Goal: Information Seeking & Learning: Learn about a topic

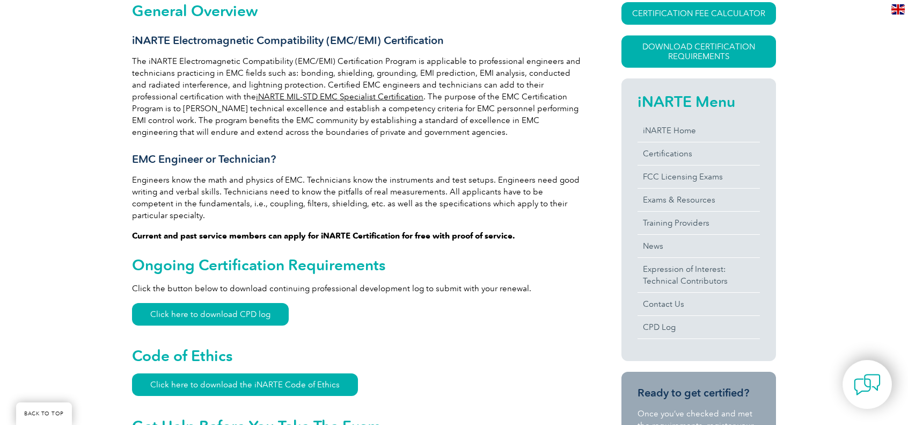
scroll to position [268, 0]
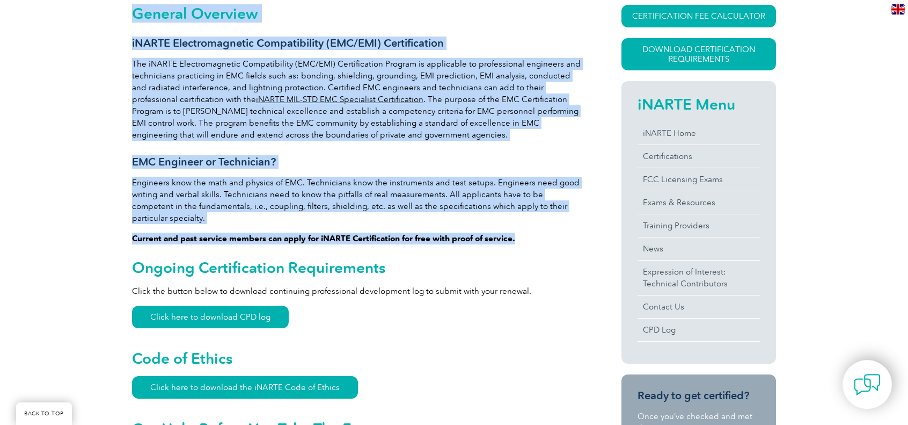
drag, startPoint x: 136, startPoint y: 18, endPoint x: 536, endPoint y: 217, distance: 446.5
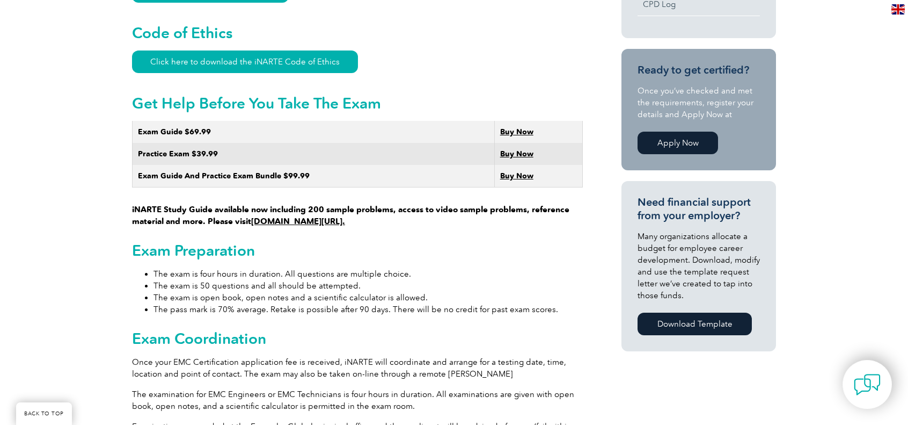
scroll to position [859, 0]
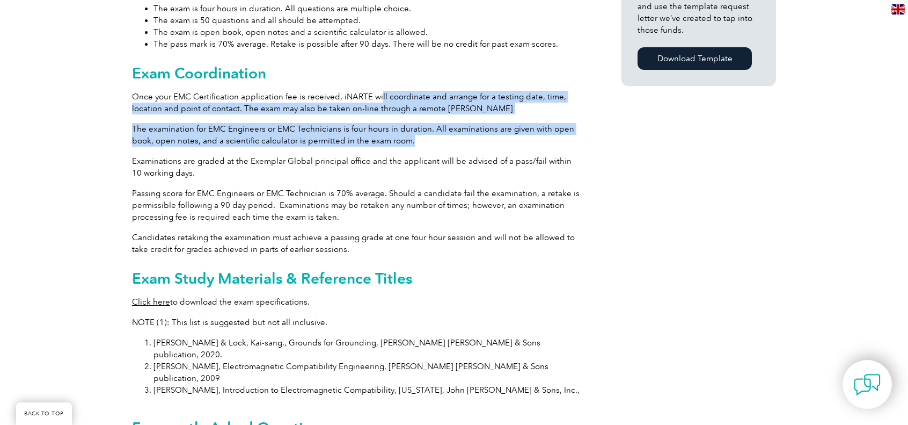
drag, startPoint x: 376, startPoint y: 90, endPoint x: 574, endPoint y: 127, distance: 201.9
click at [574, 127] on div "General Overview iNARTE Electromagnetic Compatibility (EMC/EMI) Certification T…" at bounding box center [357, 114] width 451 height 1401
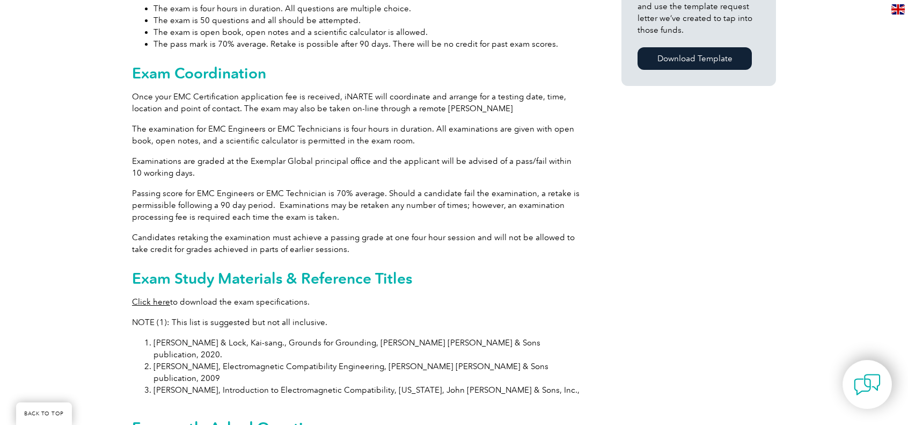
click at [294, 75] on div "General Overview iNARTE Electromagnetic Compatibility (EMC/EMI) Certification T…" at bounding box center [357, 114] width 451 height 1401
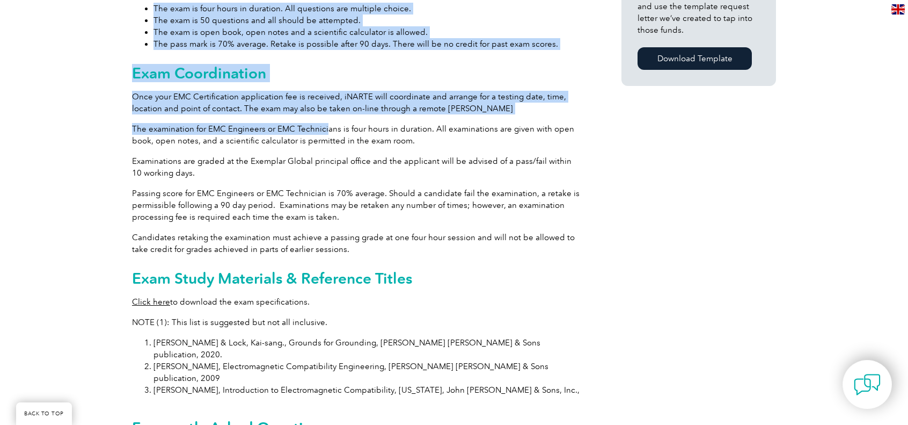
drag, startPoint x: 127, startPoint y: 55, endPoint x: 326, endPoint y: 118, distance: 209.3
click at [326, 118] on div "General Overview iNARTE Electromagnetic Compatibility (EMC/EMI) Certification T…" at bounding box center [454, 117] width 908 height 1471
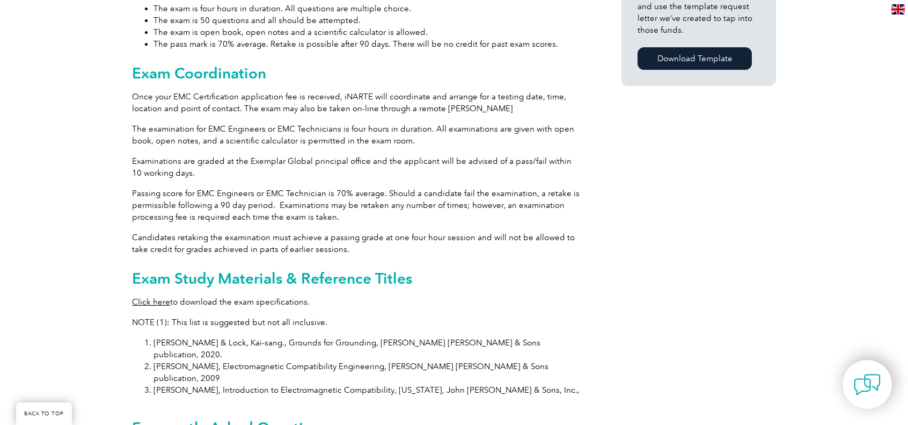
click at [378, 128] on p "The examination for EMC Engineers or EMC Technicians is four hours in duration.…" at bounding box center [357, 135] width 451 height 24
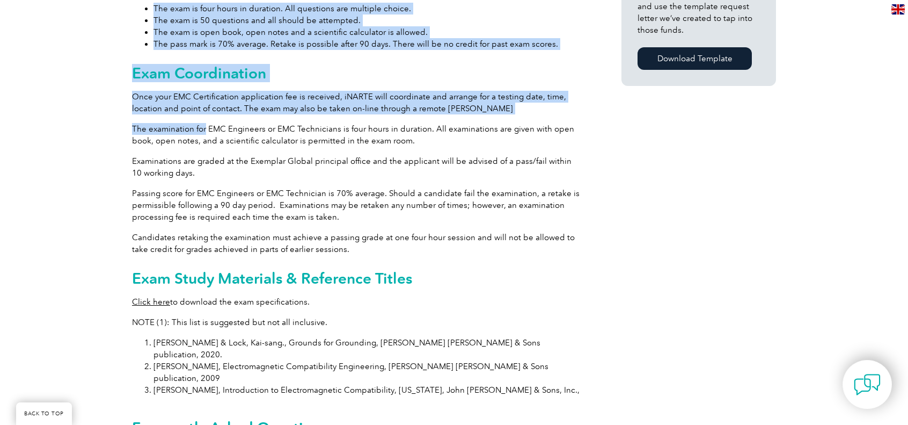
drag, startPoint x: 112, startPoint y: 112, endPoint x: 210, endPoint y: 116, distance: 97.8
click at [208, 116] on div "General Overview iNARTE Electromagnetic Compatibility (EMC/EMI) Certification T…" at bounding box center [454, 117] width 908 height 1471
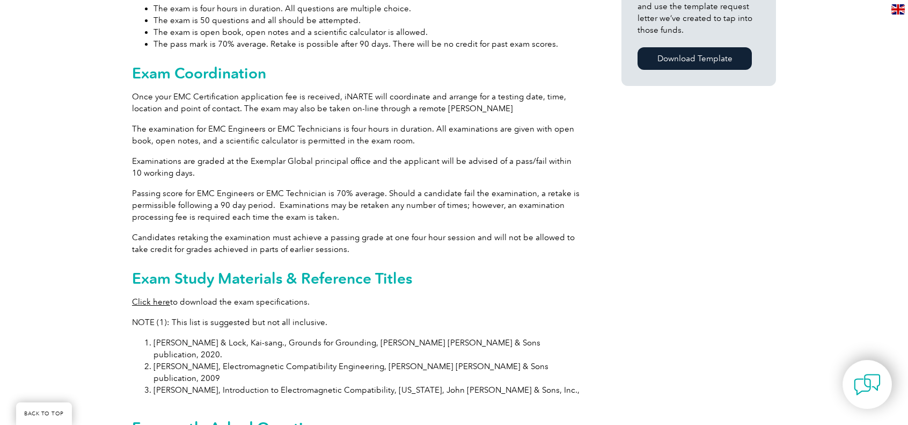
click at [288, 123] on p "The examination for EMC Engineers or EMC Technicians is four hours in duration.…" at bounding box center [357, 135] width 451 height 24
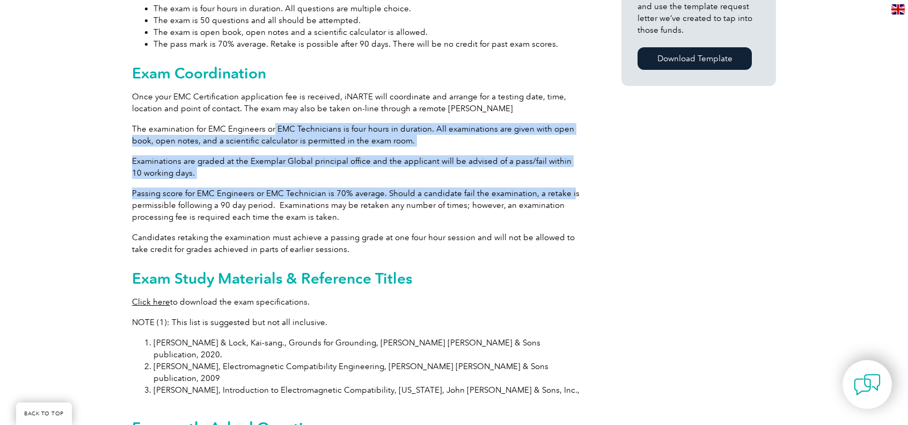
drag, startPoint x: 274, startPoint y: 113, endPoint x: 566, endPoint y: 171, distance: 298.2
click at [566, 171] on div "General Overview iNARTE Electromagnetic Compatibility (EMC/EMI) Certification T…" at bounding box center [357, 114] width 451 height 1401
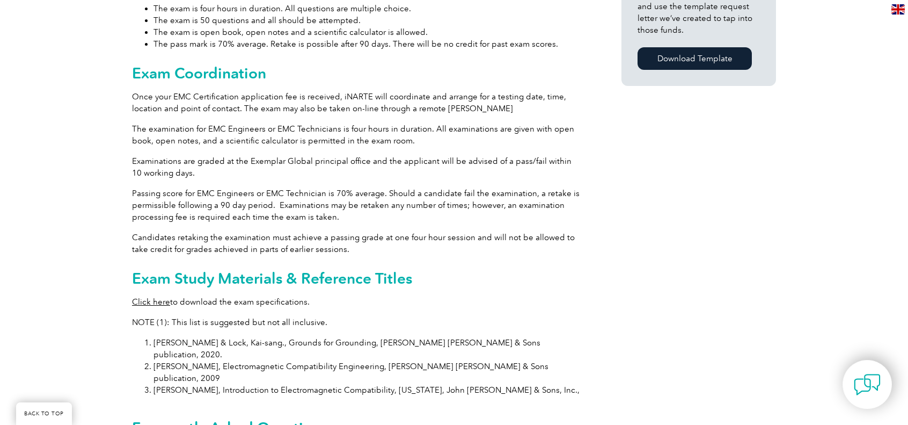
click at [612, 157] on div "General Overview iNARTE Electromagnetic Compatibility (EMC/EMI) Certification T…" at bounding box center [454, 117] width 644 height 1471
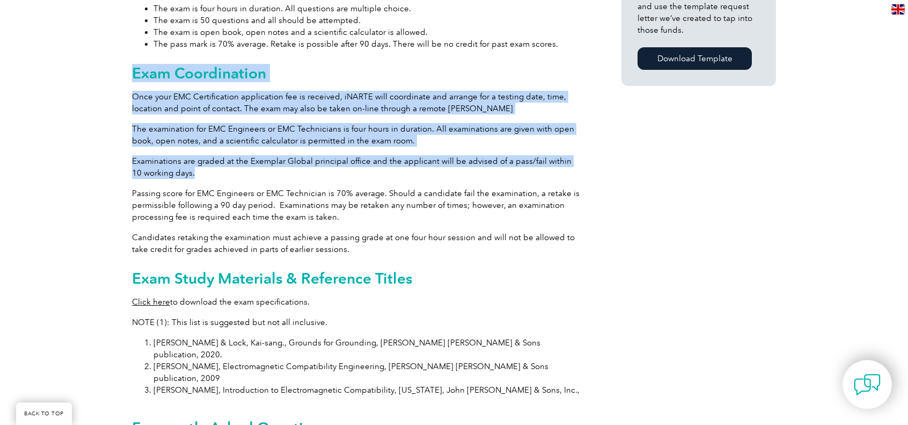
drag, startPoint x: 177, startPoint y: 157, endPoint x: 132, endPoint y: 59, distance: 108.6
click at [132, 59] on div "General Overview iNARTE Electromagnetic Compatibility (EMC/EMI) Certification T…" at bounding box center [357, 114] width 451 height 1401
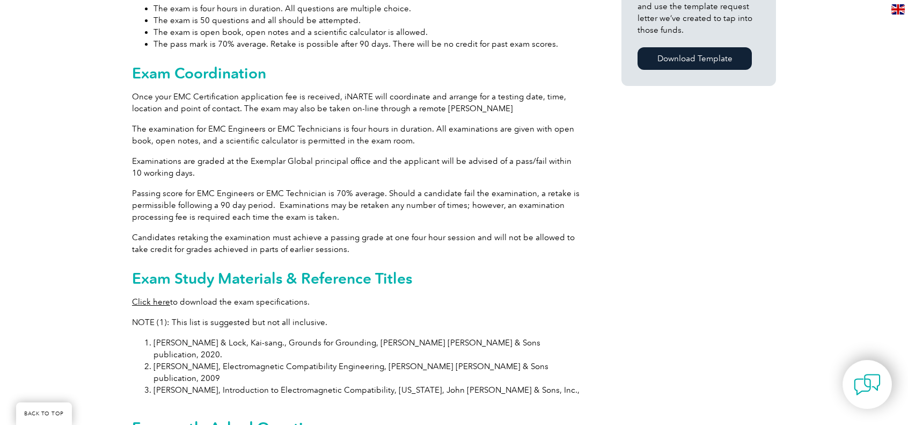
click at [129, 62] on div "General Overview iNARTE Electromagnetic Compatibility (EMC/EMI) Certification T…" at bounding box center [454, 117] width 908 height 1471
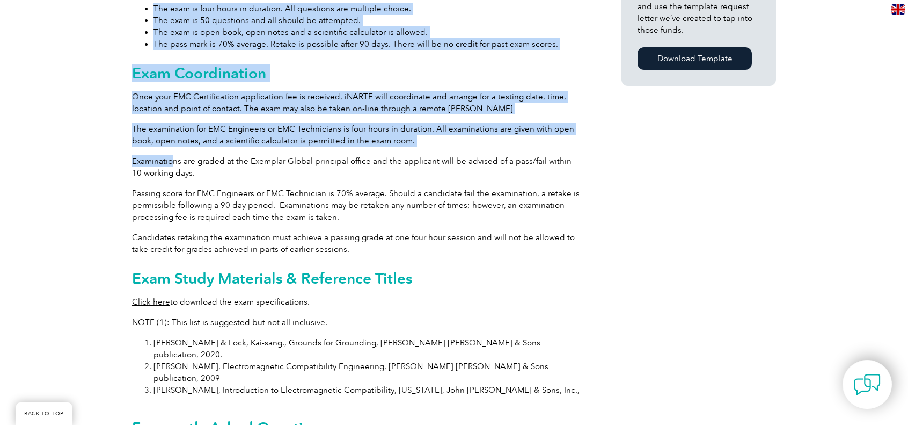
drag, startPoint x: 130, startPoint y: 59, endPoint x: 176, endPoint y: 156, distance: 106.8
click at [173, 154] on div "General Overview iNARTE Electromagnetic Compatibility (EMC/EMI) Certification T…" at bounding box center [454, 117] width 908 height 1471
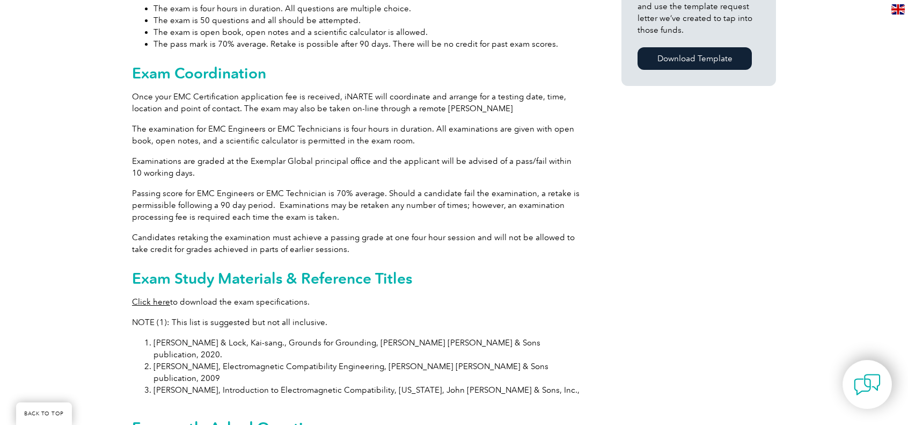
click at [181, 159] on p "Examinations are graded at the Exemplar Global principal office and the applica…" at bounding box center [357, 167] width 451 height 24
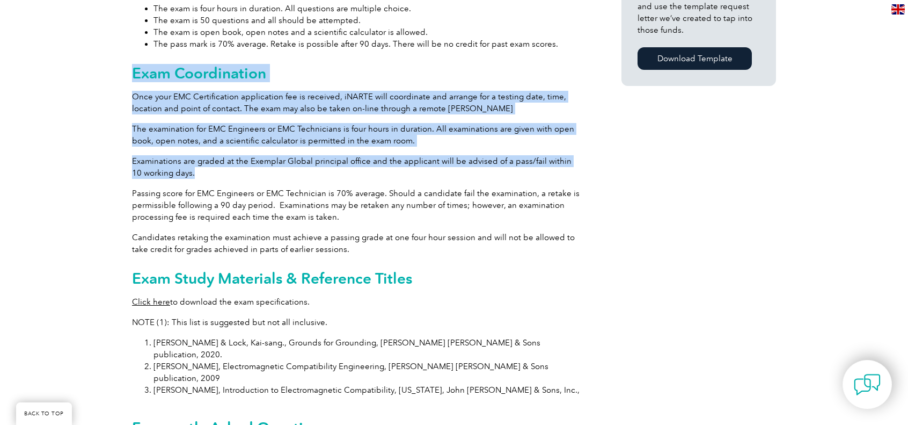
drag, startPoint x: 135, startPoint y: 60, endPoint x: 187, endPoint y: 156, distance: 109.5
click at [187, 156] on div "General Overview iNARTE Electromagnetic Compatibility (EMC/EMI) Certification T…" at bounding box center [357, 114] width 451 height 1401
click at [193, 159] on p "Examinations are graded at the Exemplar Global principal office and the applica…" at bounding box center [357, 167] width 451 height 24
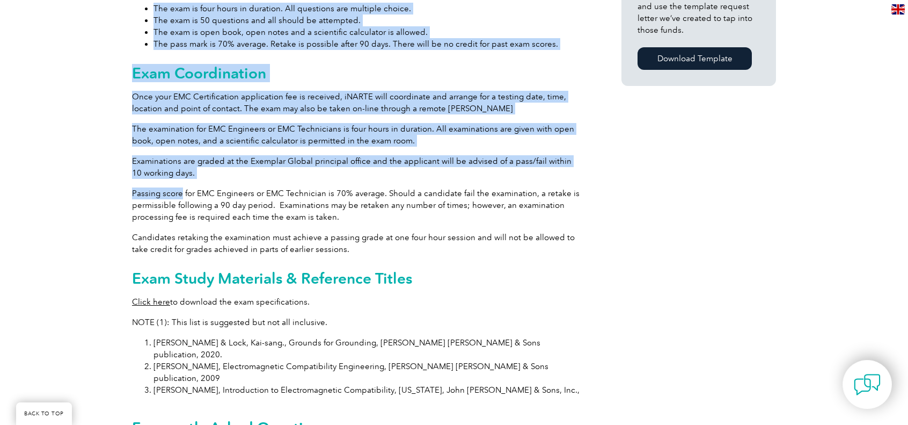
drag, startPoint x: 133, startPoint y: 179, endPoint x: 179, endPoint y: 185, distance: 46.6
click at [179, 185] on div "General Overview iNARTE Electromagnetic Compatibility (EMC/EMI) Certification T…" at bounding box center [454, 117] width 908 height 1471
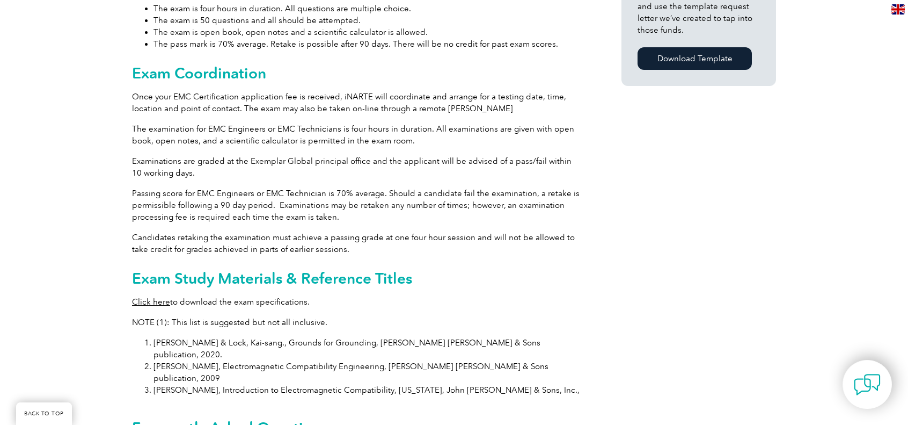
drag, startPoint x: 275, startPoint y: 202, endPoint x: 303, endPoint y: 203, distance: 28.5
click at [275, 202] on p "Passing score for EMC Engineers or EMC Technician is 70% average. Should a cand…" at bounding box center [357, 204] width 451 height 35
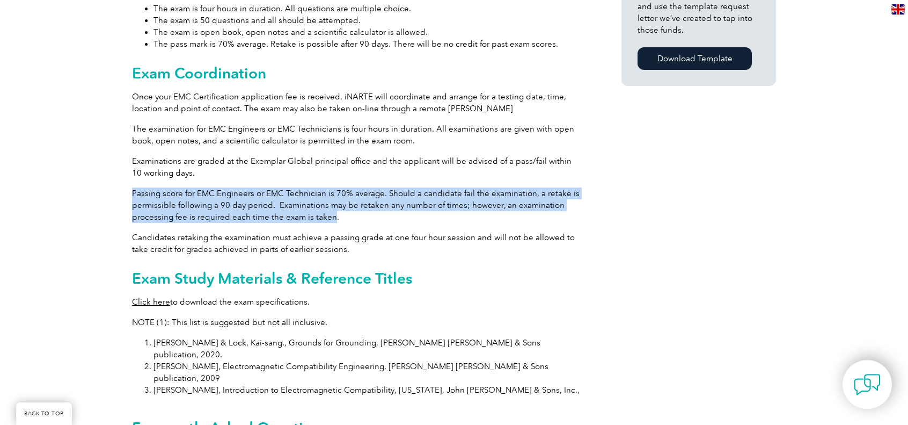
drag, startPoint x: 330, startPoint y: 205, endPoint x: 133, endPoint y: 180, distance: 198.1
click at [133, 187] on p "Passing score for EMC Engineers or EMC Technician is 70% average. Should a cand…" at bounding box center [357, 204] width 451 height 35
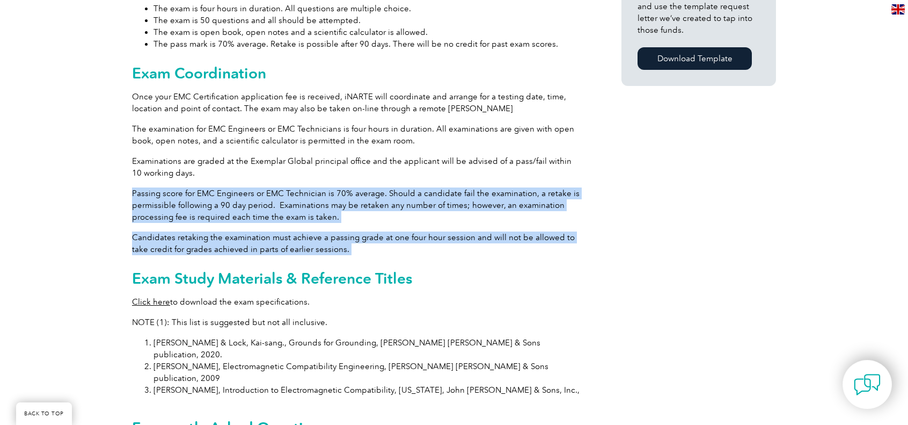
drag, startPoint x: 133, startPoint y: 180, endPoint x: 339, endPoint y: 233, distance: 212.5
click at [339, 233] on div "General Overview iNARTE Electromagnetic Compatibility (EMC/EMI) Certification T…" at bounding box center [357, 114] width 451 height 1401
click at [339, 215] on div "General Overview iNARTE Electromagnetic Compatibility (EMC/EMI) Certification T…" at bounding box center [357, 114] width 451 height 1401
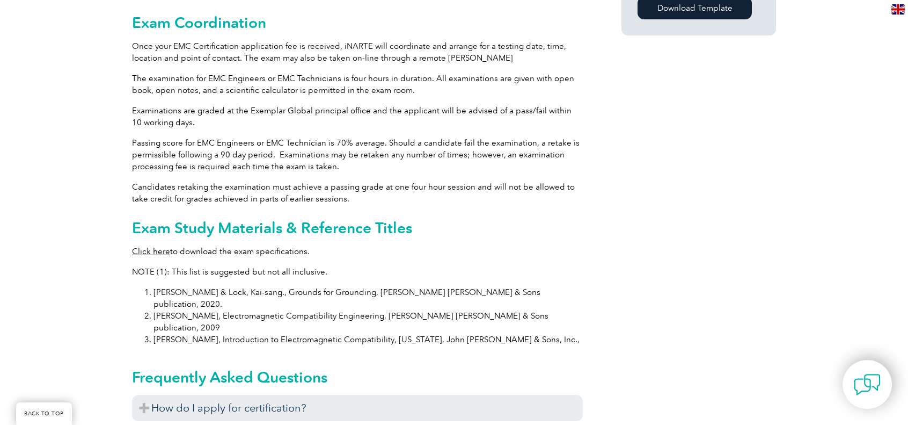
scroll to position [912, 0]
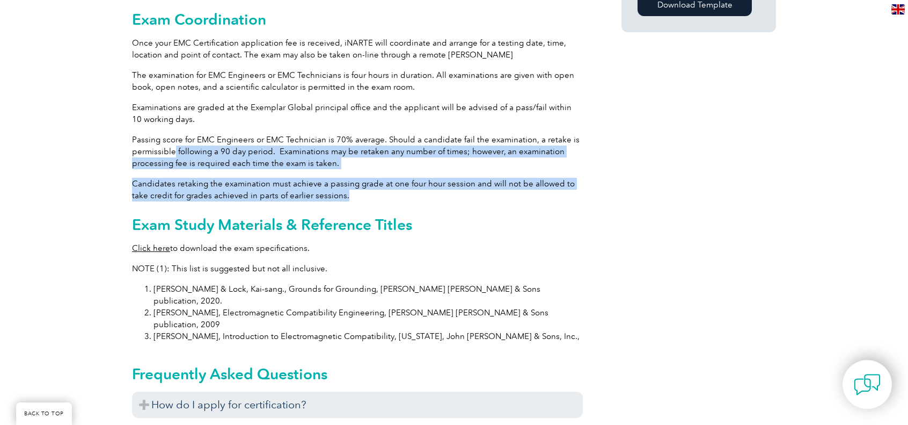
drag, startPoint x: 174, startPoint y: 143, endPoint x: 563, endPoint y: 184, distance: 390.8
click at [563, 184] on div "General Overview iNARTE Electromagnetic Compatibility (EMC/EMI) Certification T…" at bounding box center [357, 61] width 451 height 1401
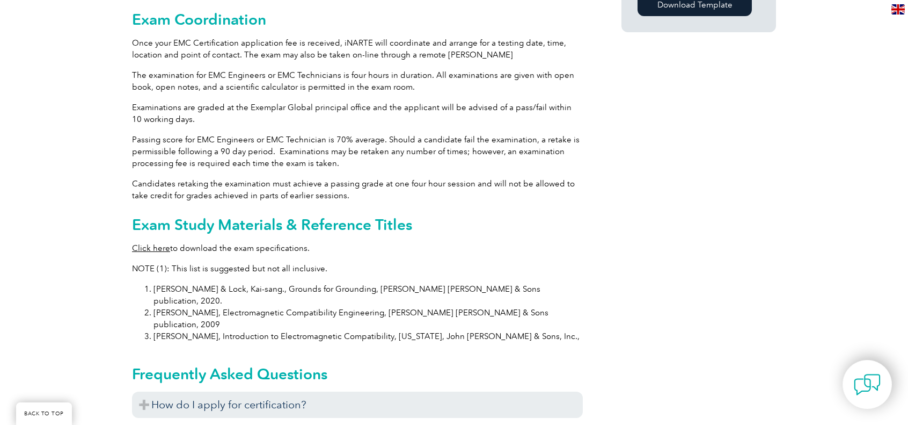
click at [527, 191] on div "General Overview iNARTE Electromagnetic Compatibility (EMC/EMI) Certification T…" at bounding box center [357, 61] width 451 height 1401
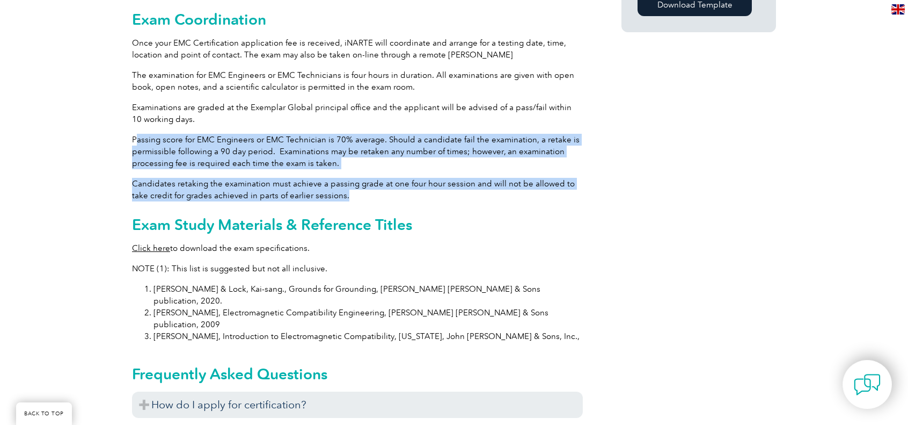
drag, startPoint x: 312, startPoint y: 167, endPoint x: 137, endPoint y: 125, distance: 180.0
click at [137, 125] on div "General Overview iNARTE Electromagnetic Compatibility (EMC/EMI) Certification T…" at bounding box center [357, 61] width 451 height 1401
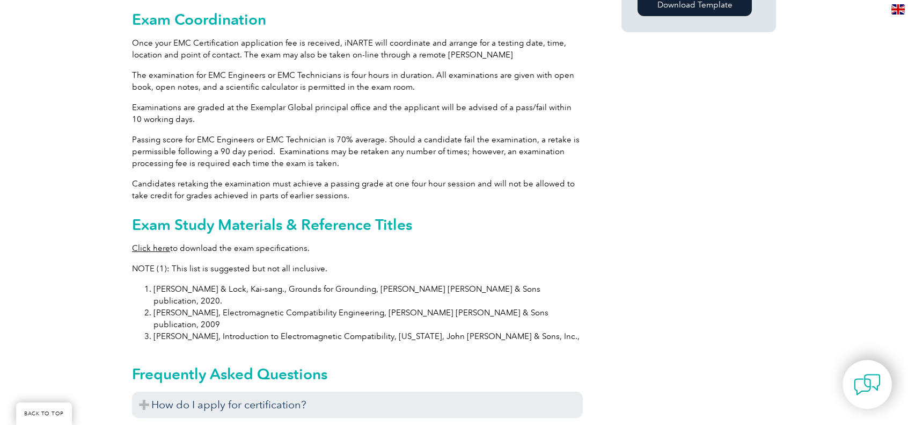
drag, startPoint x: 221, startPoint y: 92, endPoint x: 254, endPoint y: 90, distance: 33.3
click at [221, 101] on p "Examinations are graded at the Exemplar Global principal office and the applica…" at bounding box center [357, 113] width 451 height 24
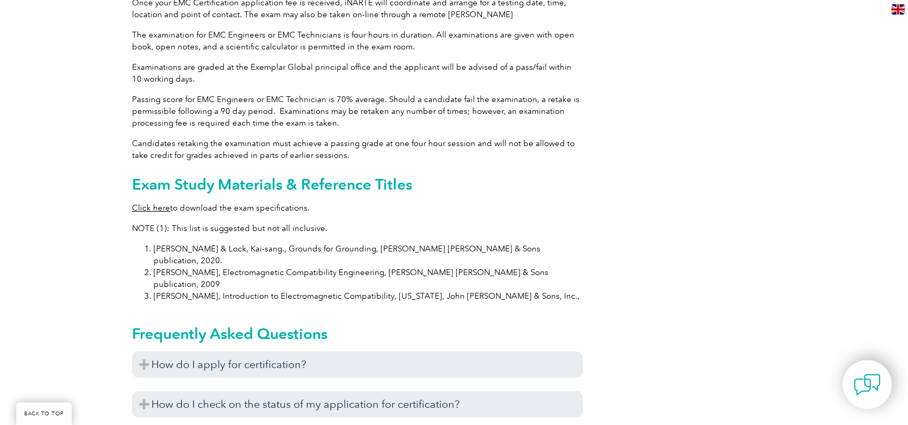
scroll to position [1074, 0]
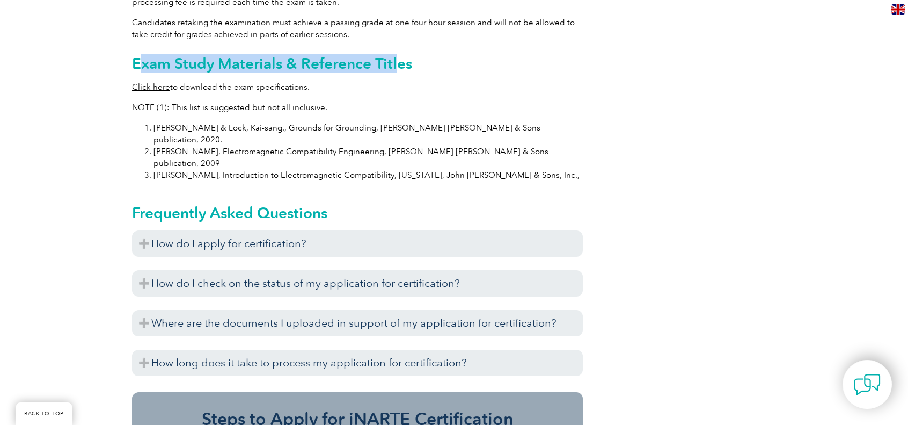
drag, startPoint x: 140, startPoint y: 53, endPoint x: 398, endPoint y: 52, distance: 258.7
click at [398, 55] on h2 "Exam Study Materials & Reference Titles" at bounding box center [357, 63] width 451 height 17
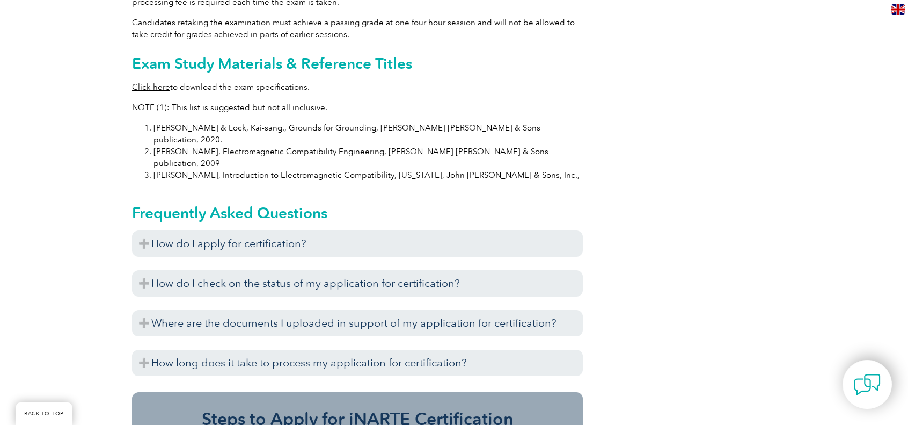
click at [326, 169] on li "[PERSON_NAME], Introduction to Electromagnetic Compatibility, [US_STATE], John …" at bounding box center [368, 175] width 429 height 12
click at [167, 82] on link "Click here" at bounding box center [151, 87] width 38 height 10
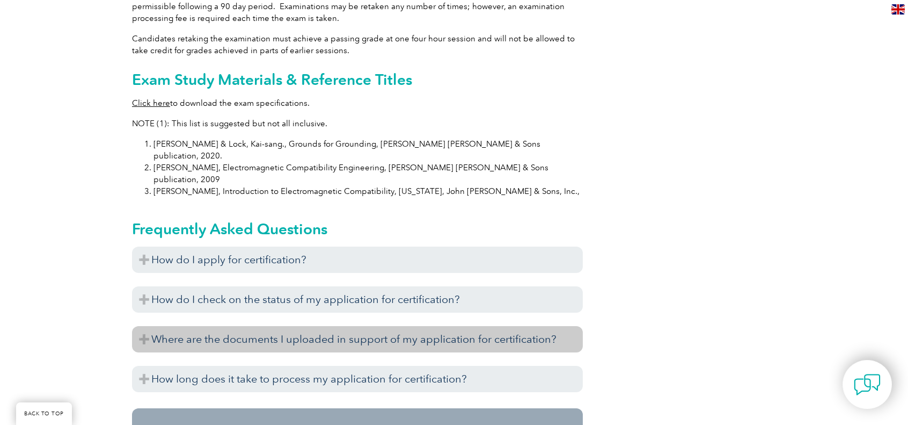
scroll to position [1127, 0]
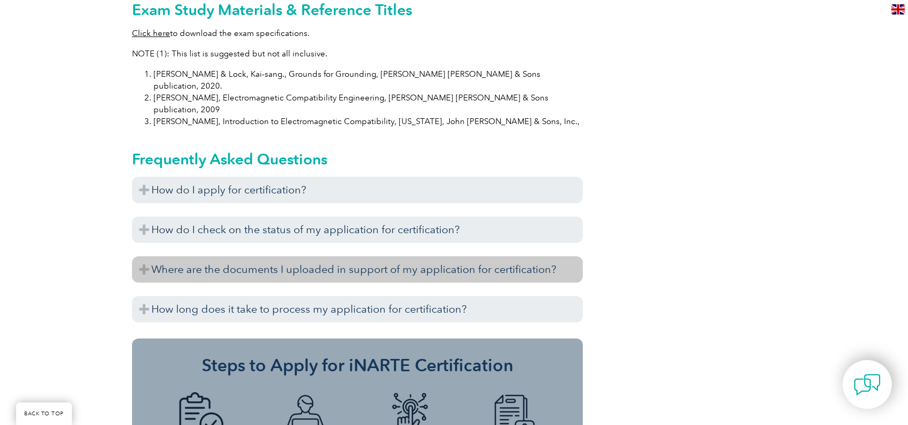
click at [489, 256] on h3 "Where are the documents I uploaded in support of my application for certificati…" at bounding box center [357, 269] width 451 height 26
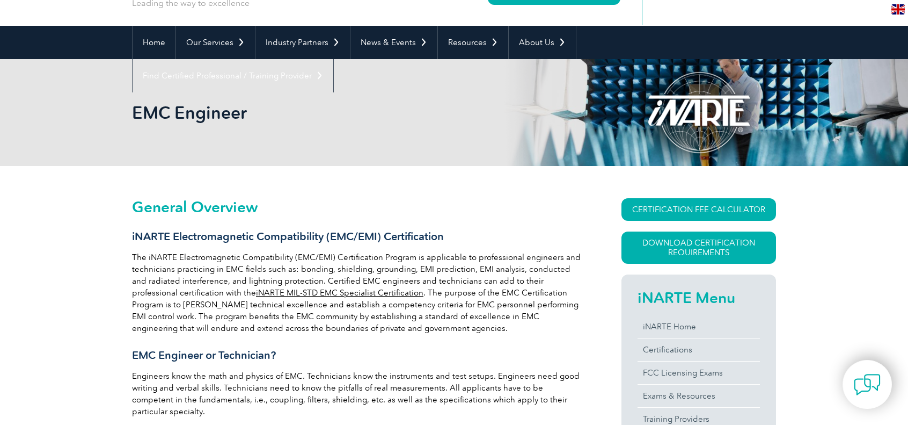
scroll to position [161, 0]
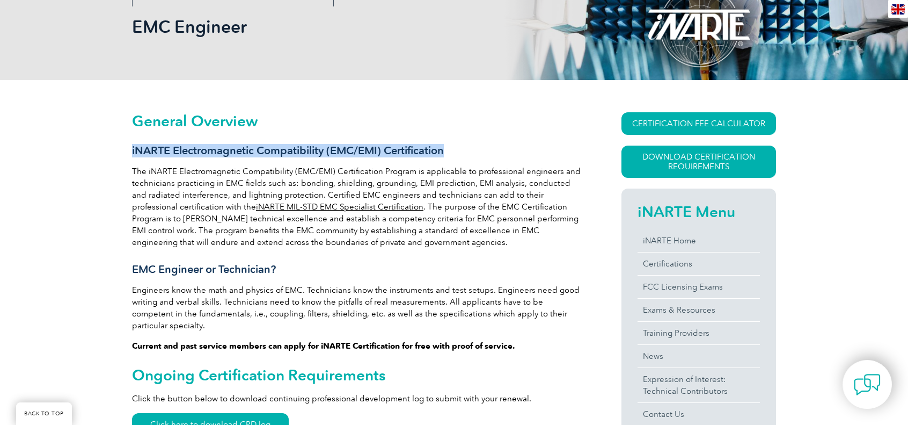
drag, startPoint x: 132, startPoint y: 149, endPoint x: 454, endPoint y: 163, distance: 322.4
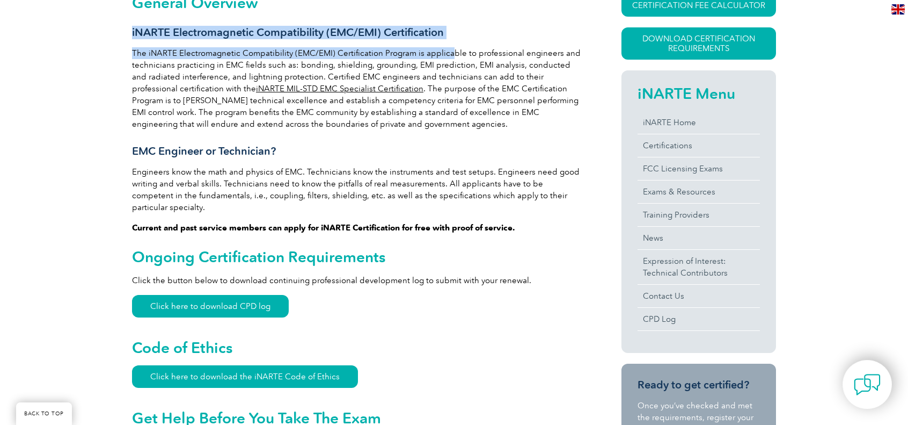
scroll to position [268, 0]
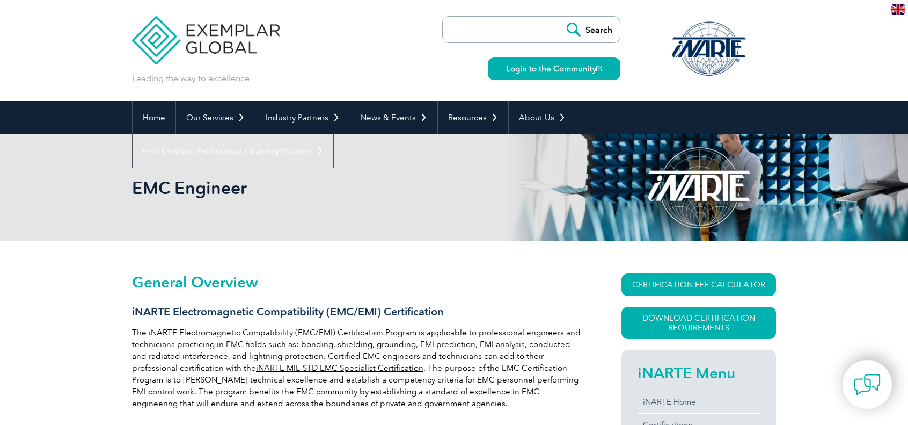
click at [207, 42] on img at bounding box center [206, 32] width 148 height 64
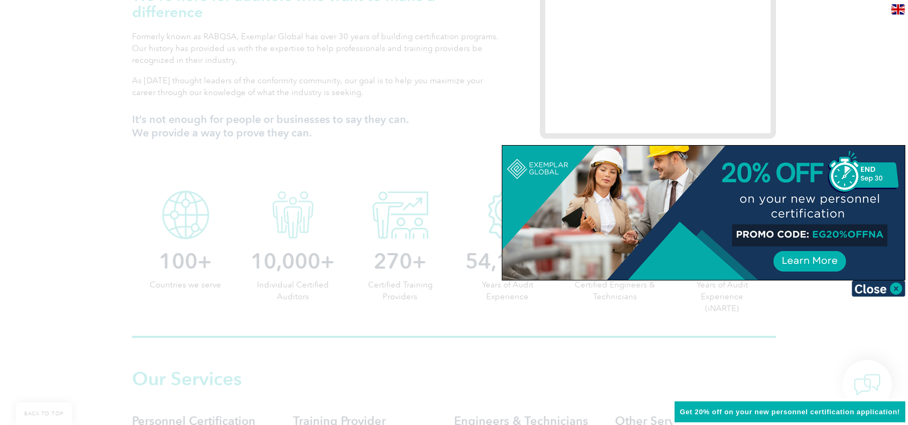
scroll to position [322, 0]
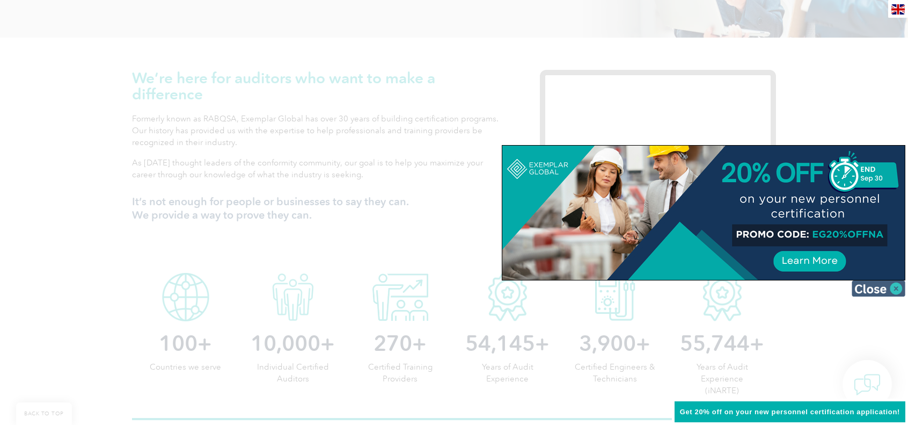
click at [885, 291] on img at bounding box center [879, 288] width 54 height 16
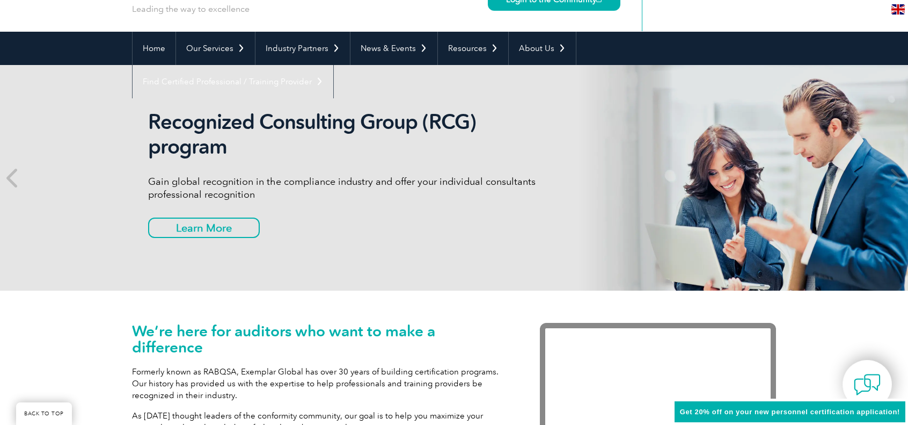
scroll to position [54, 0]
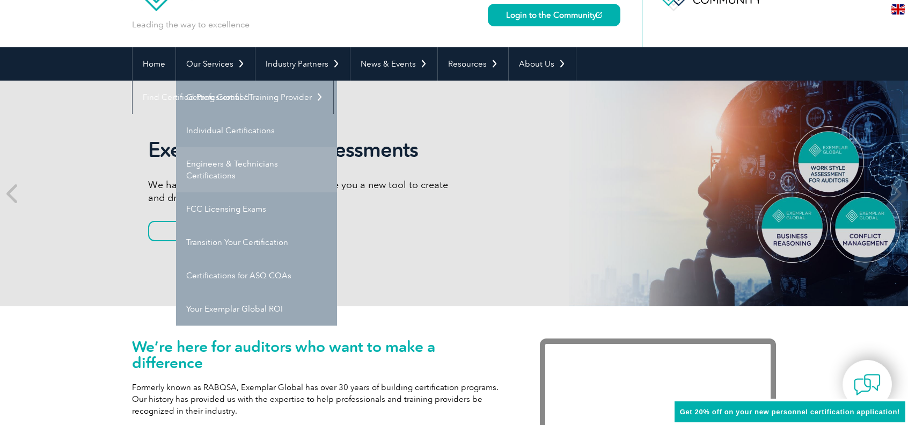
click at [237, 158] on link "Engineers & Technicians Certifications" at bounding box center [256, 169] width 161 height 45
